Goal: Information Seeking & Learning: Learn about a topic

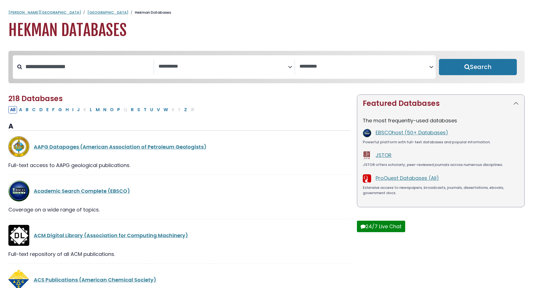
select select "Database Subject Filter"
select select "Database Vendors Filter"
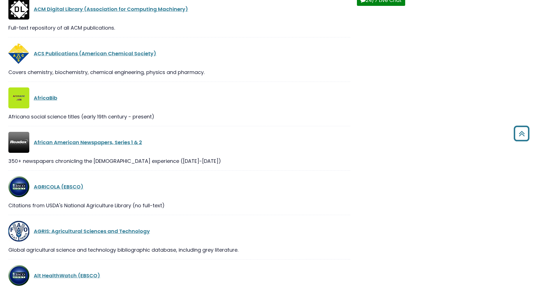
scroll to position [625, 0]
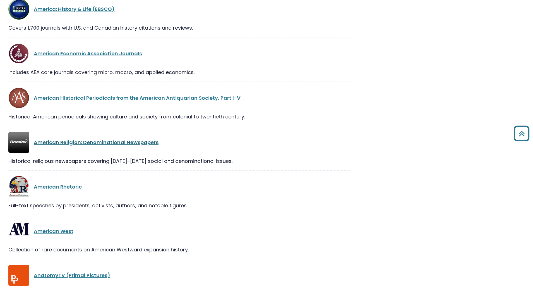
click at [90, 145] on link "American Religion: Denominational Newspapers" at bounding box center [96, 142] width 125 height 7
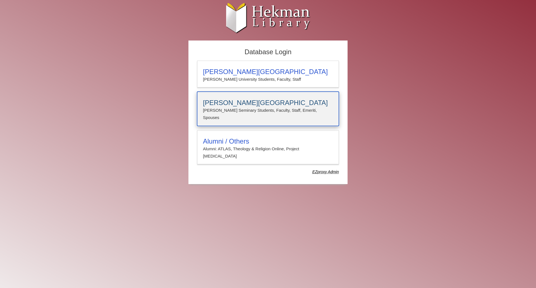
click at [247, 107] on p "Calvin Seminary Students, Faculty, Staff, Emeriti, Spouses" at bounding box center [268, 114] width 130 height 15
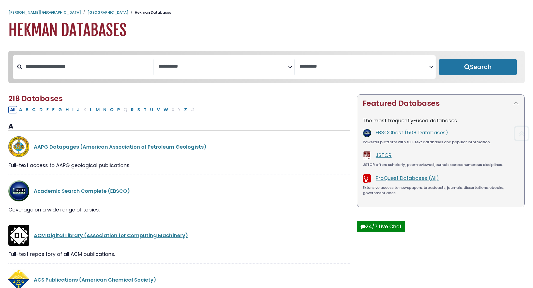
select select "Database Subject Filter"
select select "Database Vendors Filter"
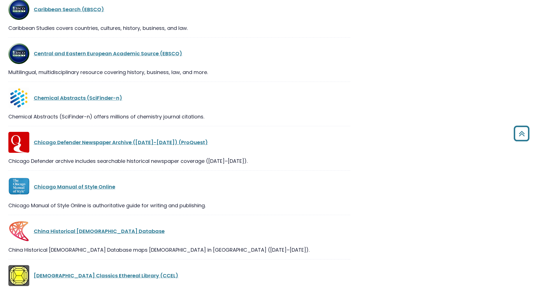
scroll to position [2445, 0]
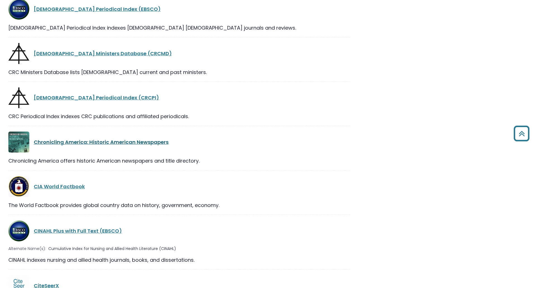
click at [129, 143] on link "Chronicling America: Historic American Newspapers" at bounding box center [101, 141] width 135 height 7
